Goal: Transaction & Acquisition: Book appointment/travel/reservation

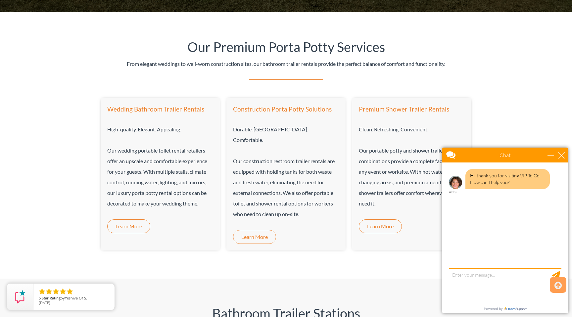
scroll to position [377, 0]
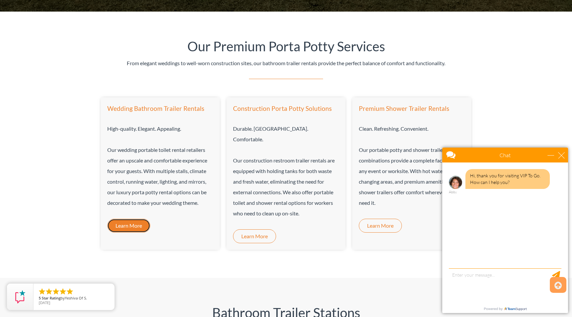
click at [142, 225] on span "Learn More" at bounding box center [129, 225] width 26 height 5
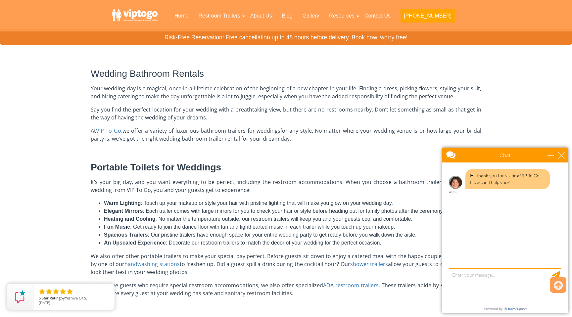
scroll to position [170, 0]
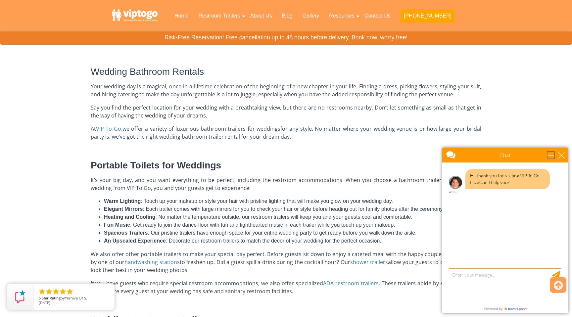
click at [551, 155] on div "minimize" at bounding box center [550, 155] width 7 height 7
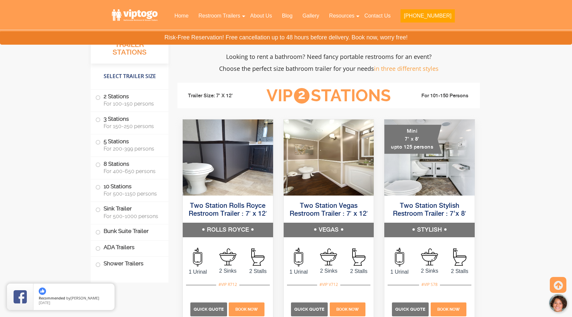
scroll to position [564, 0]
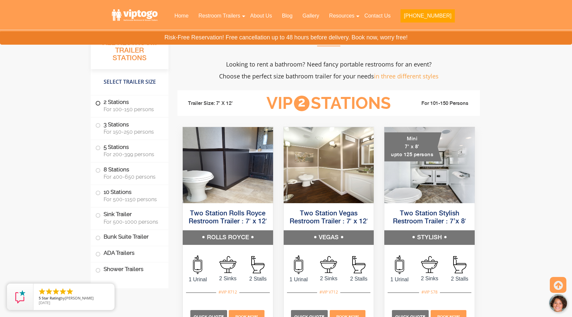
click at [102, 105] on label "2 Stations For 100-150 persons" at bounding box center [129, 105] width 69 height 21
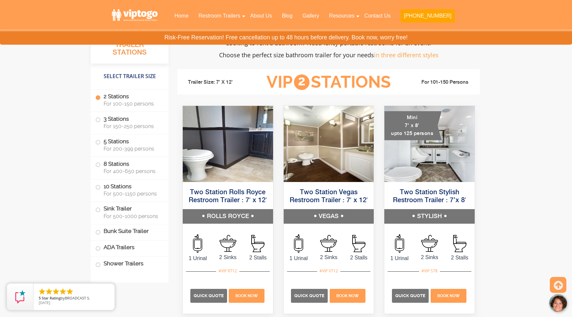
scroll to position [587, 0]
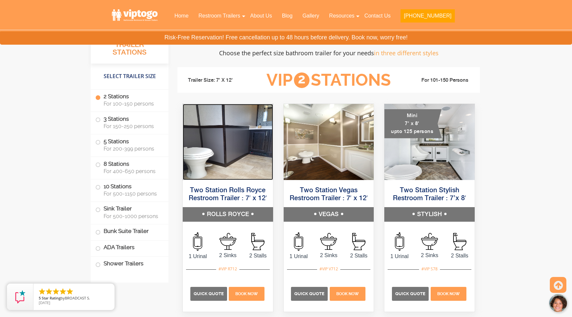
click at [230, 142] on img at bounding box center [228, 142] width 90 height 76
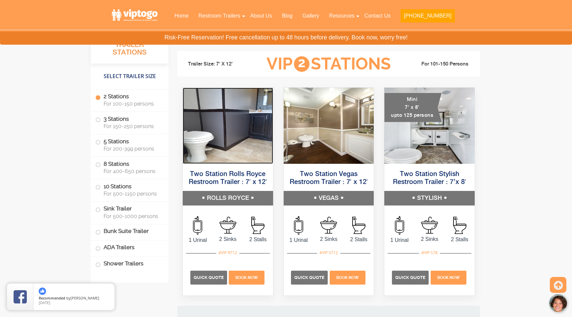
scroll to position [617, 0]
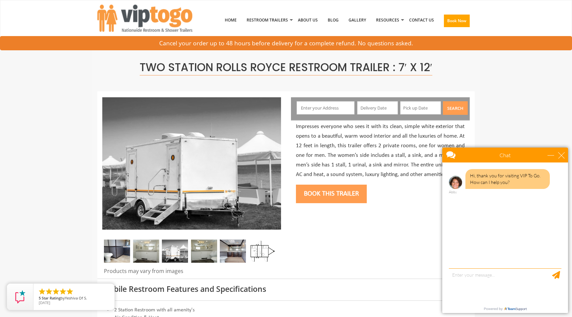
click at [166, 244] on img at bounding box center [175, 251] width 26 height 23
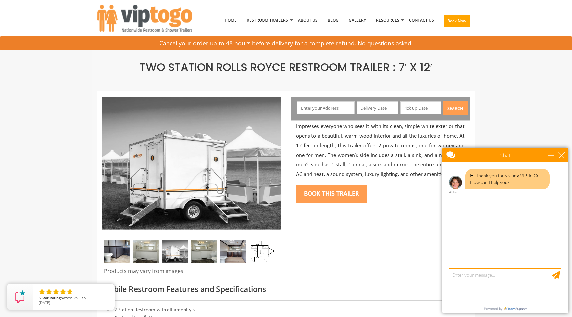
click at [139, 249] on img at bounding box center [146, 251] width 26 height 23
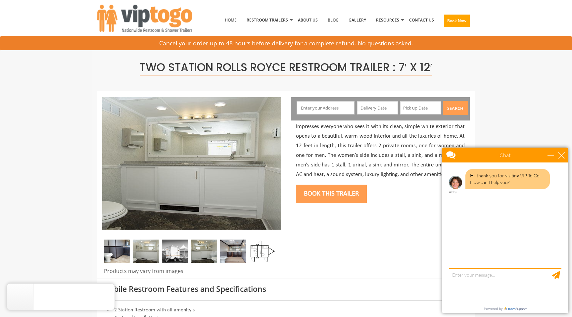
click at [119, 246] on img at bounding box center [117, 251] width 26 height 23
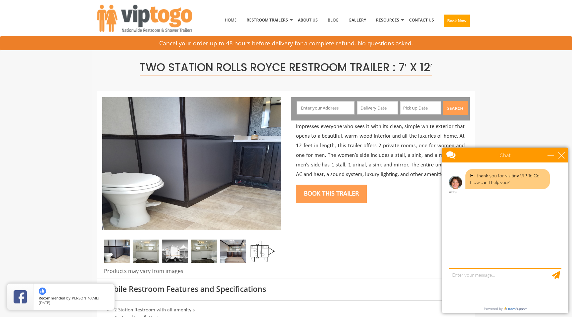
click at [156, 250] on img at bounding box center [146, 251] width 26 height 23
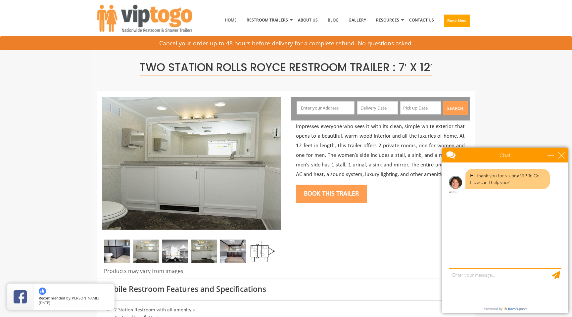
click at [180, 255] on img at bounding box center [175, 251] width 26 height 23
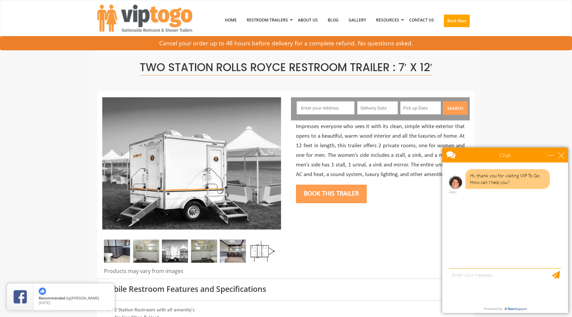
click at [204, 254] on img at bounding box center [204, 251] width 26 height 23
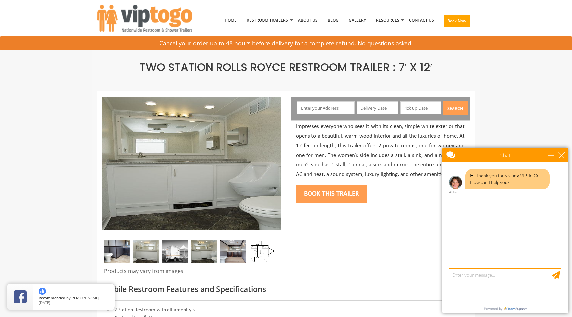
click at [225, 254] on img at bounding box center [233, 251] width 26 height 23
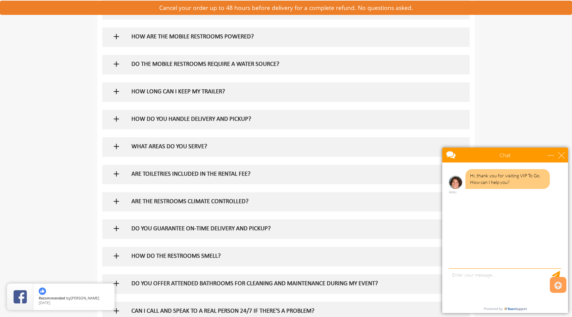
scroll to position [453, 0]
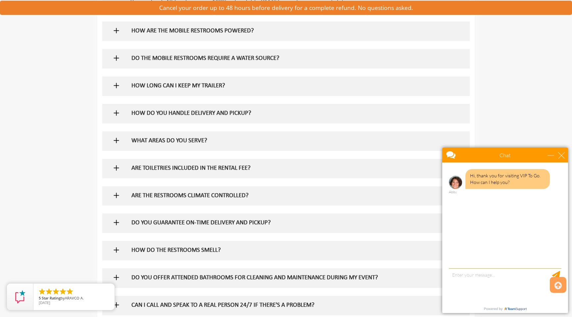
click at [183, 33] on h5 "HOW ARE THE MOBILE RESTROOMS POWERED?" at bounding box center [275, 31] width 288 height 7
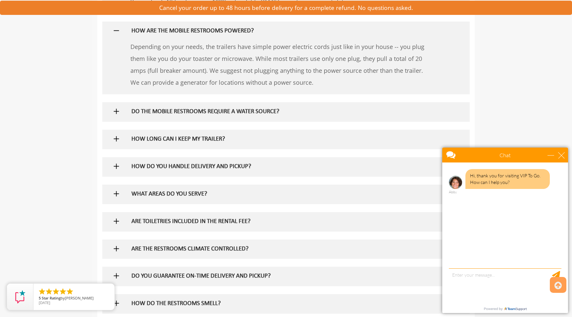
click at [173, 121] on div "DO THE MOBILE RESTROOMS REQUIRE A WATER SOURCE?" at bounding box center [275, 111] width 298 height 19
click at [167, 113] on h5 "DO THE MOBILE RESTROOMS REQUIRE A WATER SOURCE?" at bounding box center [275, 112] width 288 height 7
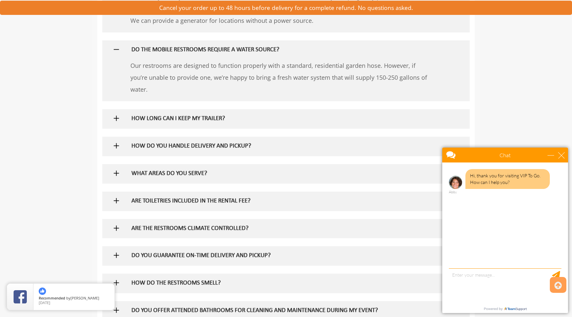
scroll to position [528, 0]
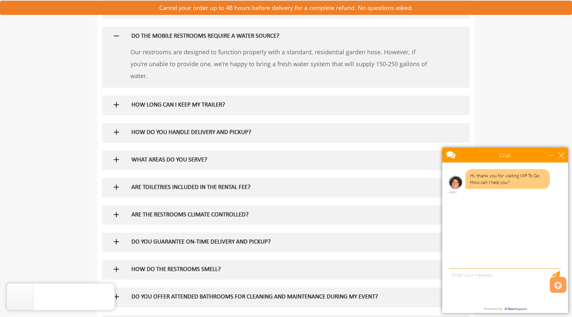
click at [167, 109] on div "HOW LONG CAN I KEEP MY TRAILER?" at bounding box center [275, 105] width 298 height 19
click at [161, 104] on h5 "HOW LONG CAN I KEEP MY TRAILER?" at bounding box center [275, 105] width 288 height 7
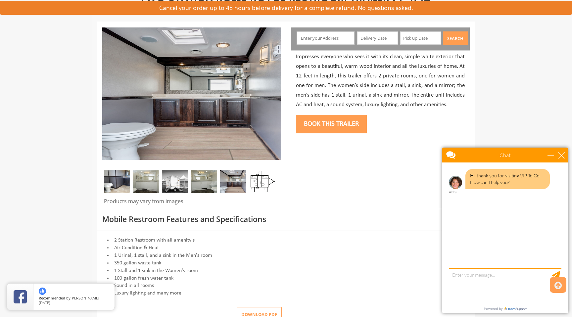
scroll to position [74, 0]
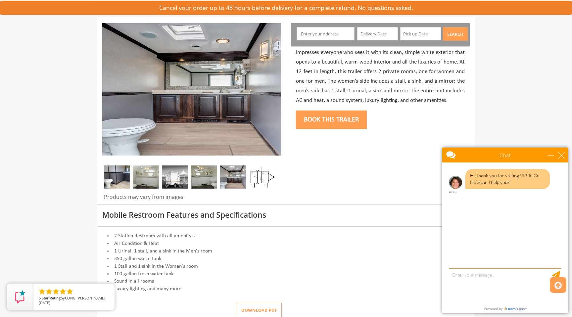
click at [140, 175] on img at bounding box center [146, 177] width 26 height 23
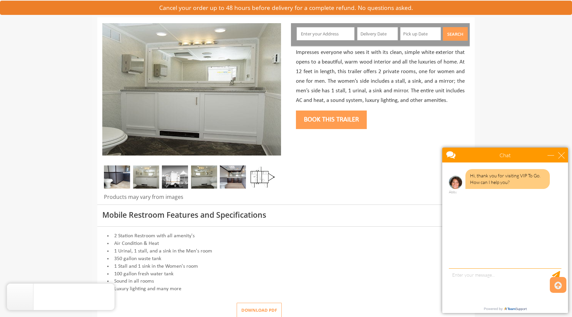
click at [178, 178] on img at bounding box center [175, 177] width 26 height 23
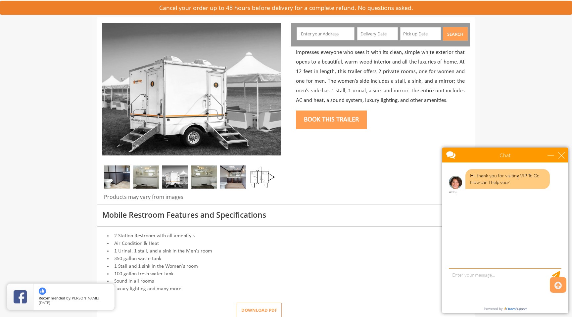
click at [197, 178] on img at bounding box center [204, 177] width 26 height 23
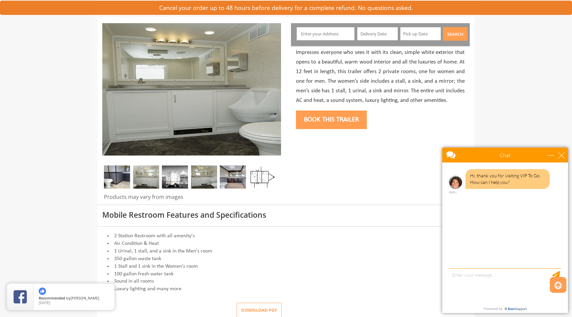
click at [230, 175] on img at bounding box center [233, 177] width 26 height 23
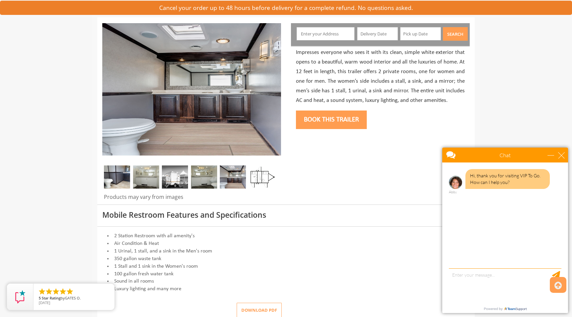
click at [200, 187] on img at bounding box center [204, 177] width 26 height 23
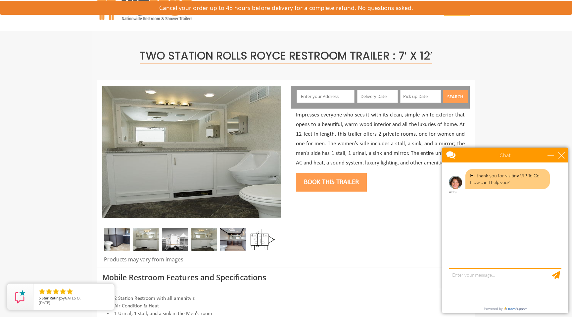
scroll to position [0, 0]
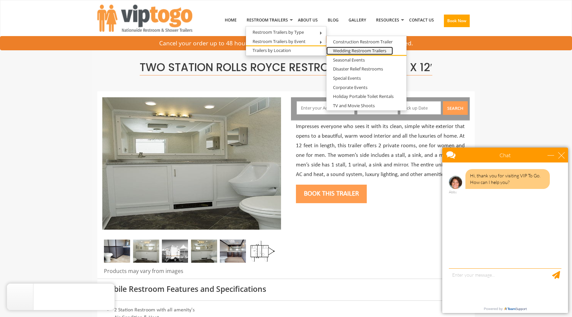
click at [352, 50] on link "Wedding Restroom Trailers" at bounding box center [359, 51] width 67 height 8
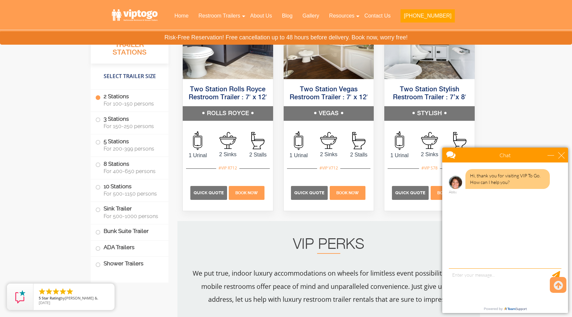
scroll to position [696, 0]
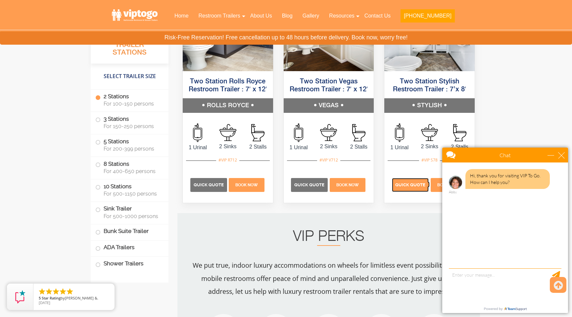
click at [410, 185] on span "Quick Quote" at bounding box center [410, 184] width 30 height 5
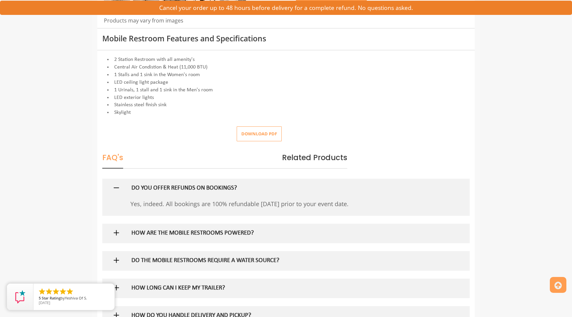
scroll to position [251, 0]
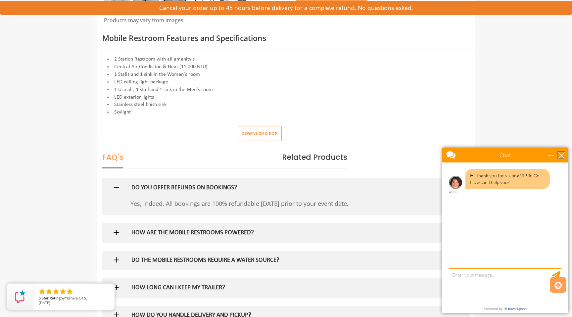
click at [563, 154] on div "close" at bounding box center [561, 155] width 7 height 7
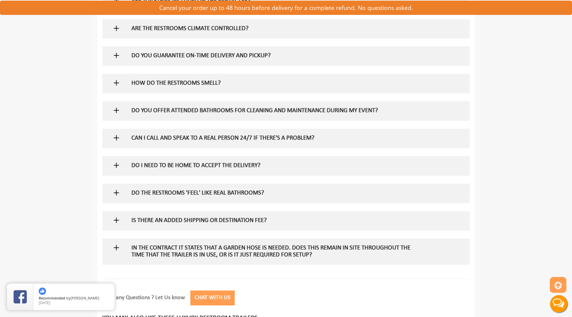
scroll to position [620, 0]
click at [124, 86] on div at bounding box center [285, 82] width 357 height 19
click at [115, 84] on img at bounding box center [116, 82] width 8 height 8
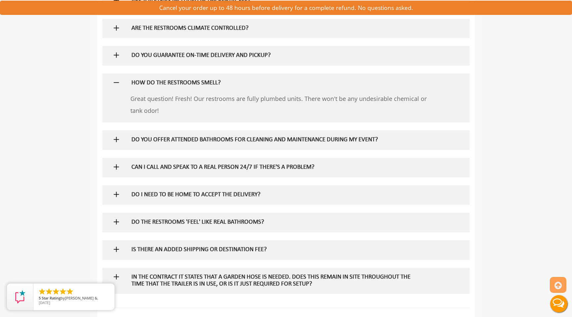
click at [118, 54] on img at bounding box center [116, 55] width 8 height 8
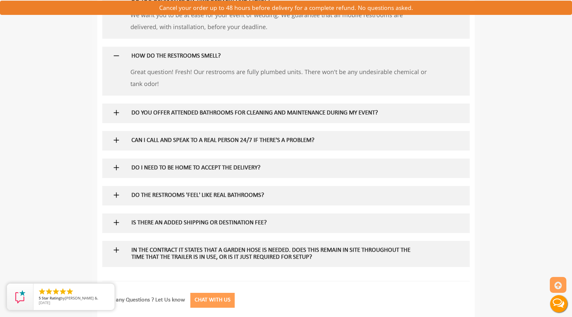
scroll to position [681, 0]
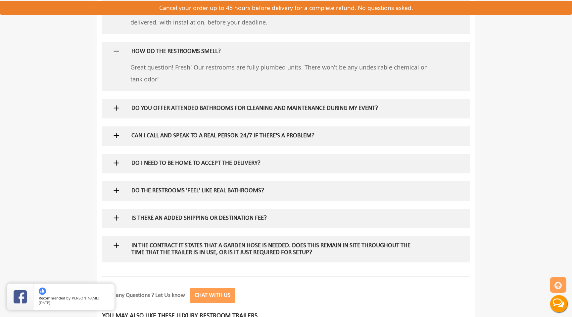
click at [115, 109] on img at bounding box center [116, 108] width 8 height 8
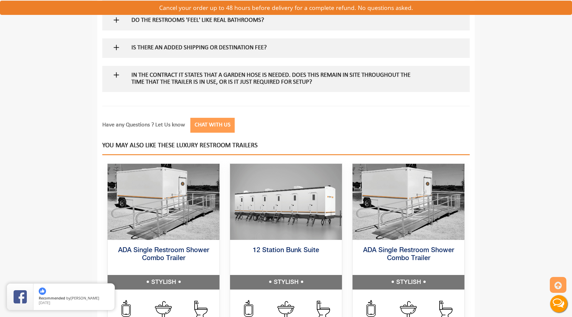
scroll to position [882, 0]
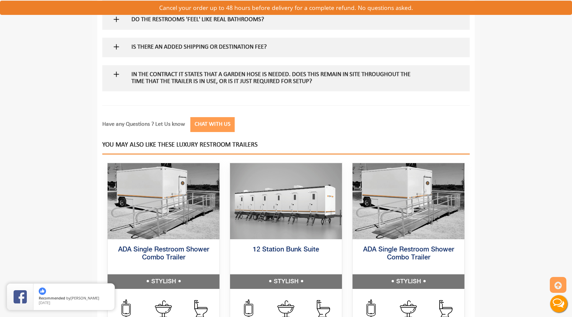
click at [114, 75] on img at bounding box center [116, 74] width 8 height 8
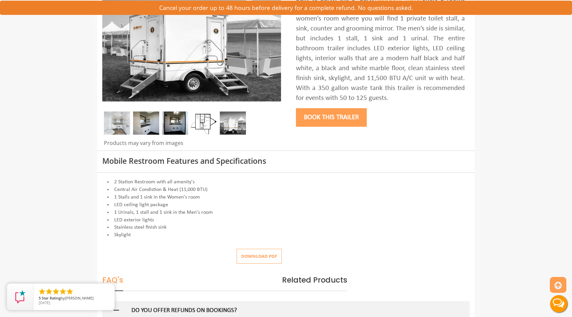
scroll to position [122, 0]
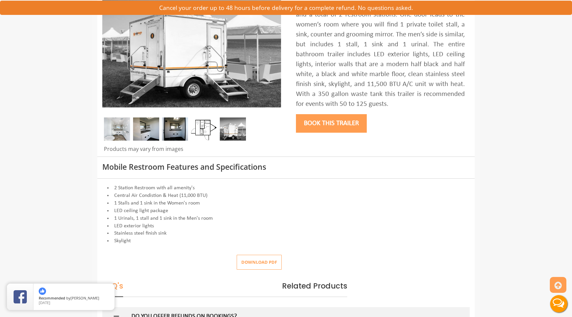
click at [257, 257] on button "Download pdf" at bounding box center [259, 262] width 45 height 15
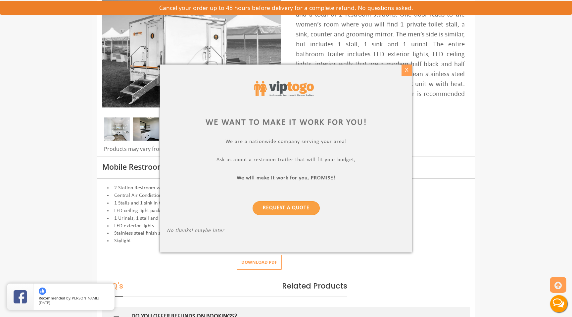
click at [409, 68] on div "X" at bounding box center [407, 70] width 10 height 11
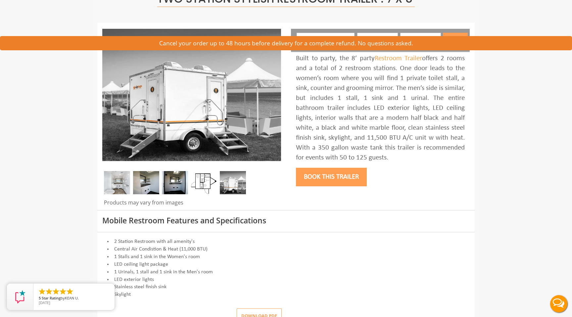
scroll to position [0, 0]
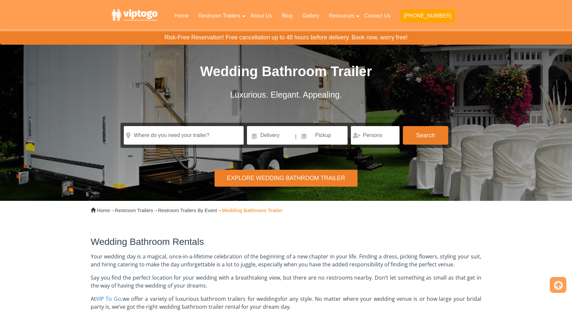
scroll to position [696, 0]
